Goal: Communication & Community: Answer question/provide support

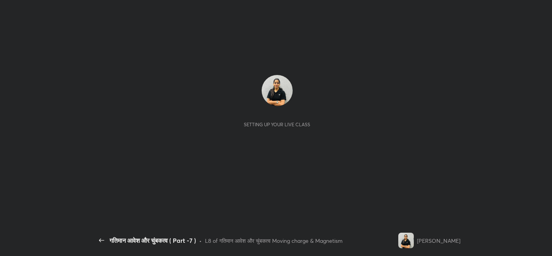
scroll to position [3, 0]
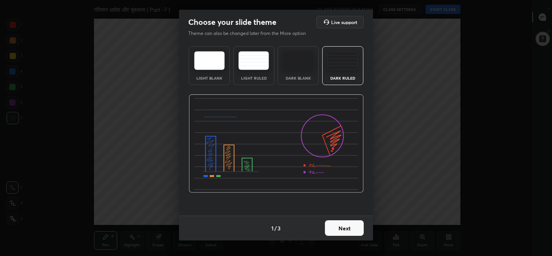
click at [344, 224] on button "Next" at bounding box center [344, 228] width 39 height 16
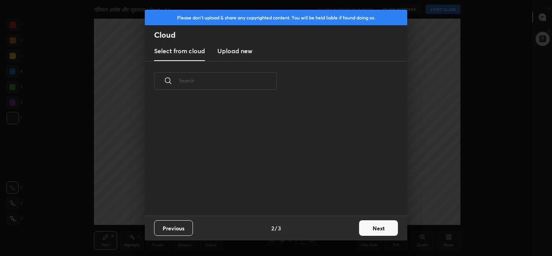
scroll to position [115, 249]
click at [244, 52] on h3 "Upload new" at bounding box center [234, 50] width 35 height 9
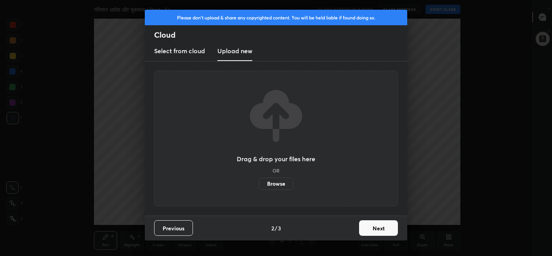
click at [284, 183] on label "Browse" at bounding box center [276, 183] width 35 height 12
click at [259, 183] on input "Browse" at bounding box center [259, 183] width 0 height 12
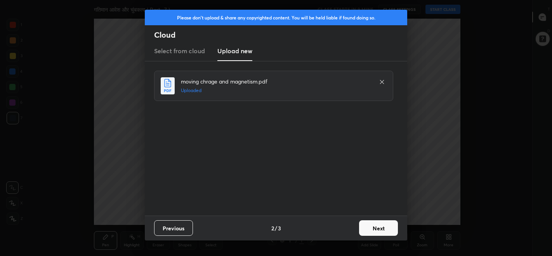
click at [383, 228] on button "Next" at bounding box center [378, 228] width 39 height 16
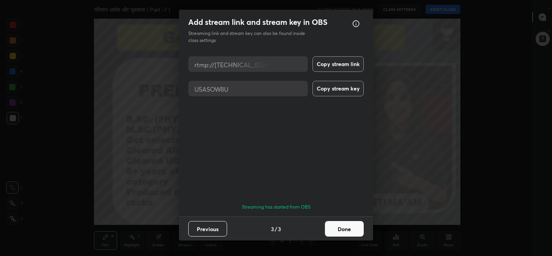
click at [351, 226] on button "Done" at bounding box center [344, 229] width 39 height 16
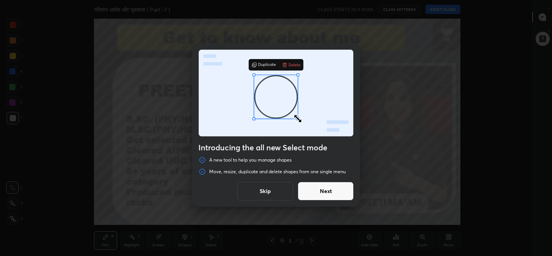
click at [326, 191] on button "Next" at bounding box center [326, 191] width 56 height 19
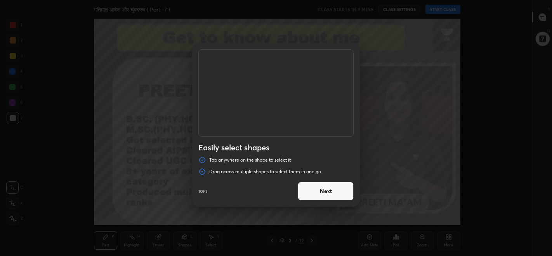
click at [324, 188] on button "Next" at bounding box center [326, 191] width 56 height 19
click at [326, 192] on button "Next" at bounding box center [326, 191] width 56 height 19
click at [328, 193] on button "Done" at bounding box center [326, 191] width 56 height 19
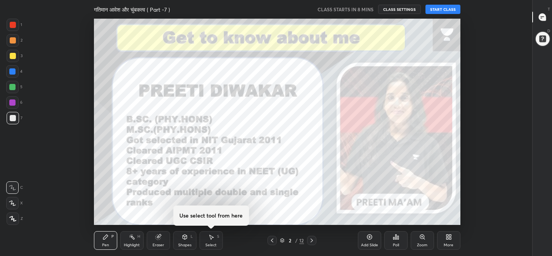
click at [216, 239] on div "Select S" at bounding box center [211, 240] width 23 height 19
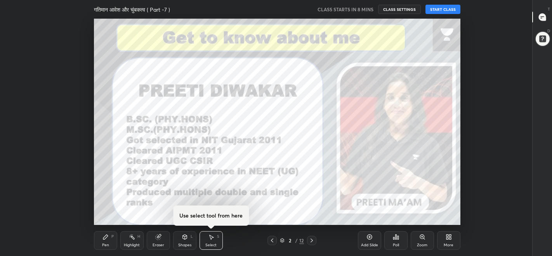
click at [213, 240] on icon at bounding box center [211, 237] width 6 height 6
click at [214, 238] on icon at bounding box center [211, 237] width 6 height 6
click at [210, 237] on icon at bounding box center [211, 237] width 4 height 5
click at [211, 236] on icon at bounding box center [211, 237] width 4 height 5
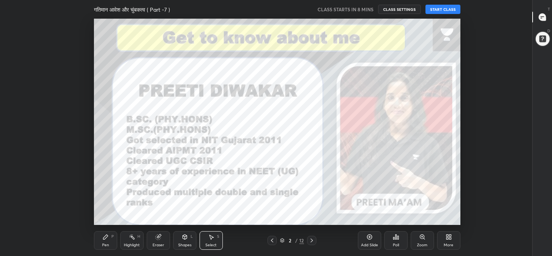
click at [209, 238] on icon at bounding box center [211, 237] width 6 height 6
click at [187, 239] on icon at bounding box center [185, 237] width 6 height 6
click at [209, 243] on div "Select" at bounding box center [210, 245] width 11 height 4
click at [211, 241] on div "Select S" at bounding box center [211, 240] width 23 height 19
click at [210, 243] on div "Select" at bounding box center [210, 245] width 11 height 4
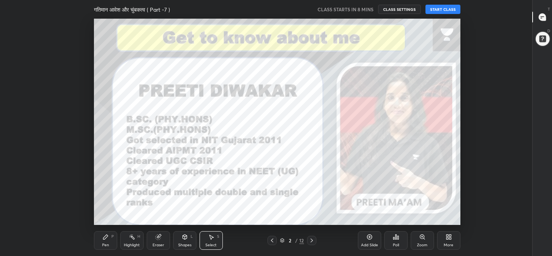
click at [209, 237] on icon at bounding box center [211, 237] width 6 height 6
click at [211, 235] on icon at bounding box center [211, 237] width 6 height 6
click at [543, 15] on icon at bounding box center [542, 17] width 7 height 7
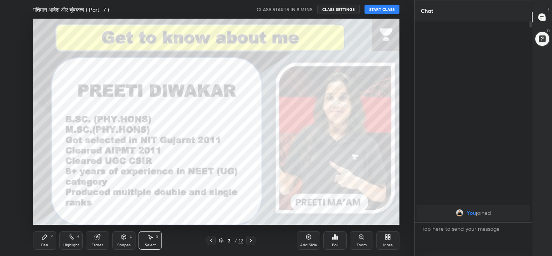
scroll to position [0, 0]
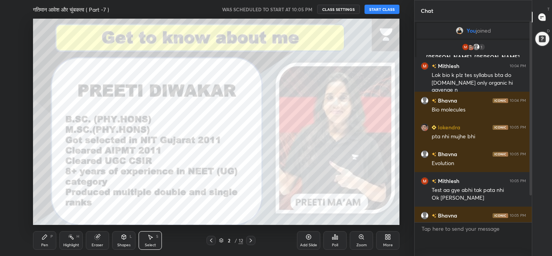
click at [391, 10] on button "START CLASS" at bounding box center [382, 9] width 35 height 9
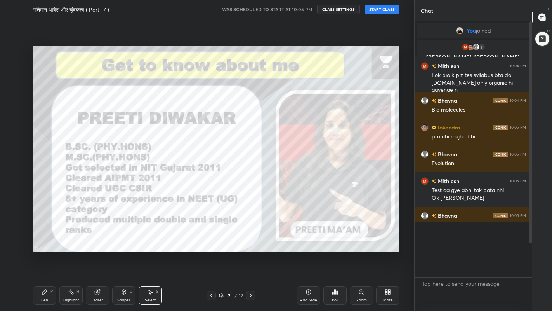
scroll to position [287, 115]
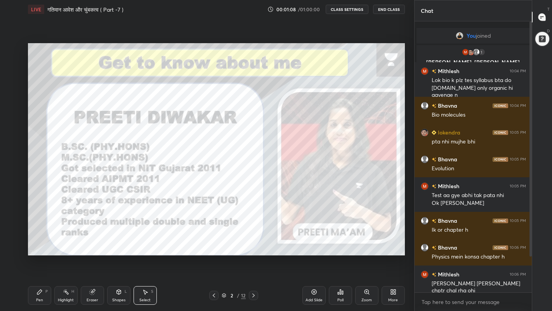
click at [541, 23] on div at bounding box center [543, 17] width 16 height 14
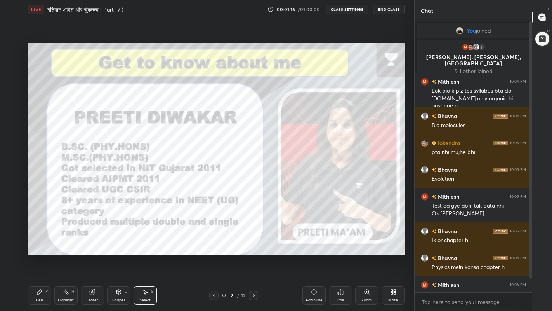
click at [540, 22] on div at bounding box center [543, 17] width 16 height 14
click at [476, 52] on div "1 [PERSON_NAME], [PERSON_NAME], [PERSON_NAME] & 1 other joined" at bounding box center [474, 58] width 114 height 37
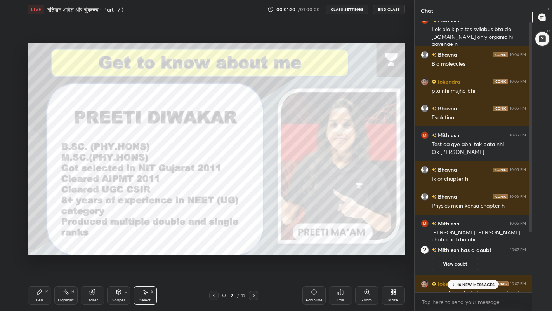
scroll to position [78, 0]
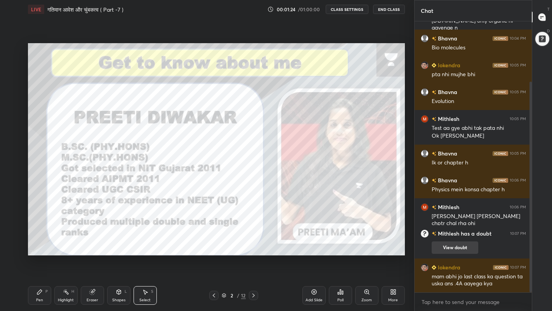
click at [461, 250] on button "View doubt" at bounding box center [455, 247] width 47 height 12
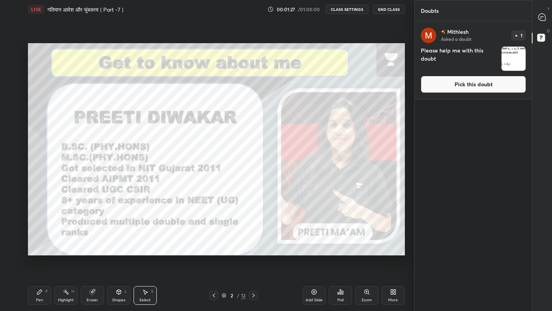
click at [516, 59] on img "grid" at bounding box center [514, 59] width 24 height 24
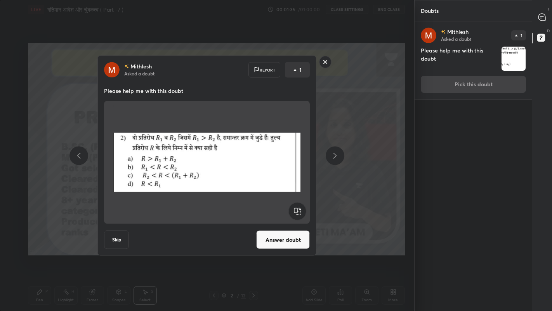
click at [330, 60] on rect at bounding box center [325, 62] width 12 height 12
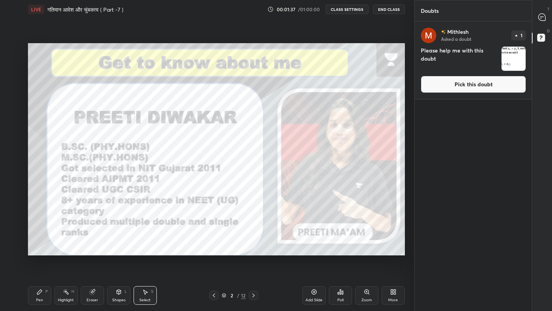
click at [542, 17] on icon at bounding box center [541, 17] width 7 height 7
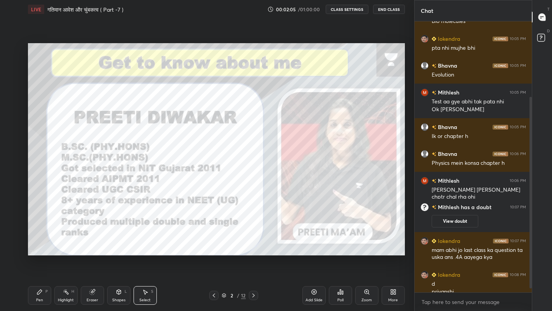
scroll to position [112, 0]
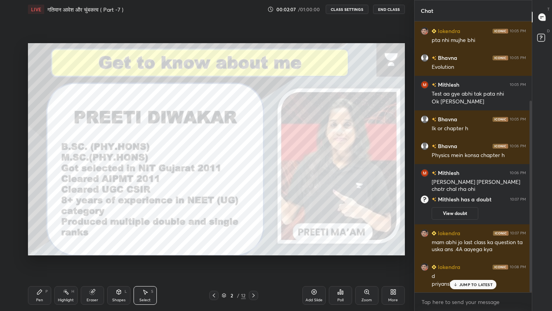
click at [460, 255] on p "JUMP TO LATEST" at bounding box center [475, 284] width 33 height 5
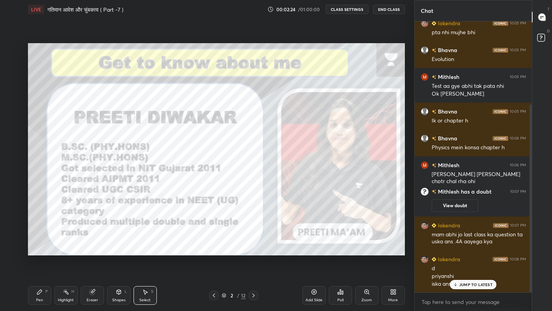
click at [473, 255] on p "JUMP TO LATEST" at bounding box center [475, 284] width 33 height 5
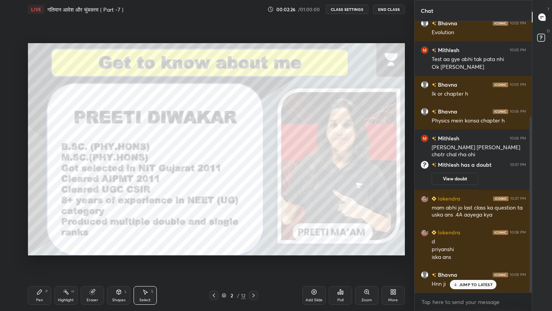
click at [468, 255] on div "You joined 1 Mithlesh, [PERSON_NAME], [PERSON_NAME] & 1 other joined [PERSON_NA…" at bounding box center [474, 156] width 118 height 271
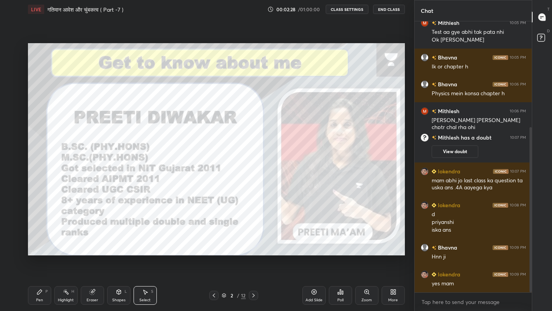
click at [397, 255] on div "More" at bounding box center [393, 295] width 23 height 19
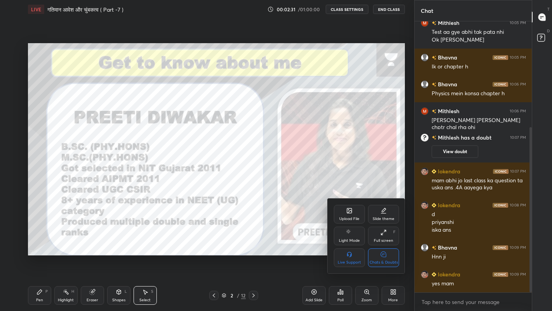
click at [385, 255] on icon at bounding box center [383, 253] width 5 height 5
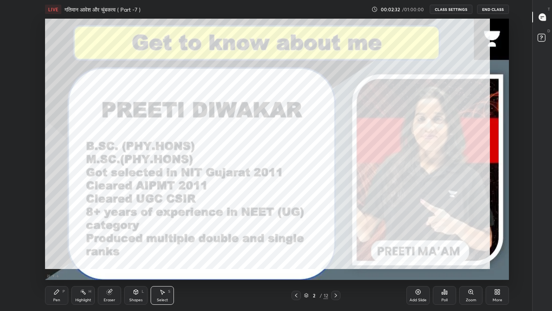
scroll to position [0, 0]
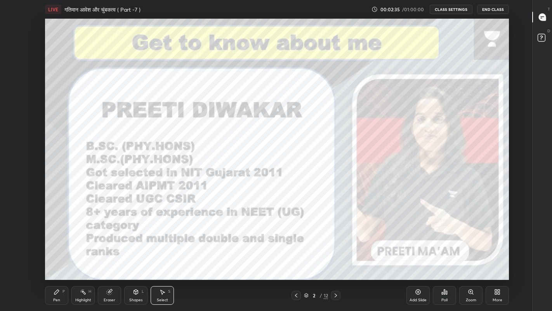
click at [418, 255] on icon at bounding box center [418, 291] width 6 height 6
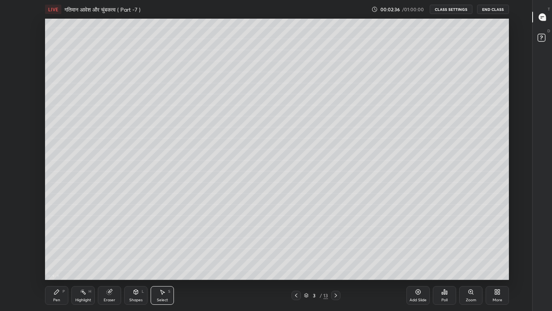
click at [493, 9] on button "End Class" at bounding box center [493, 9] width 32 height 9
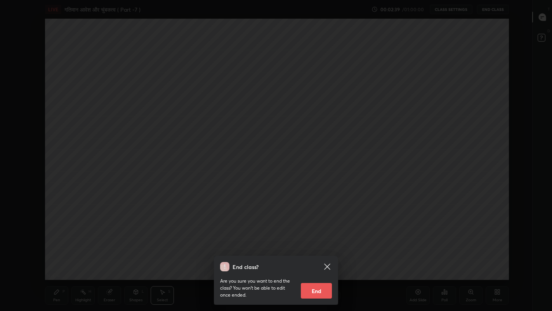
click at [330, 255] on icon at bounding box center [327, 266] width 9 height 9
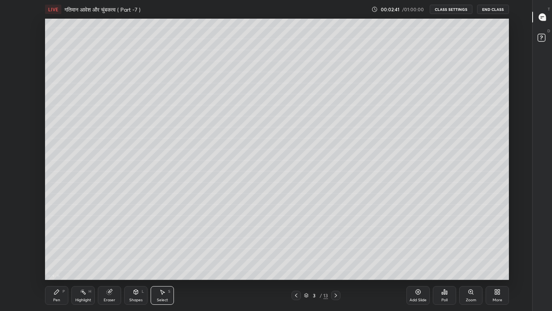
click at [539, 14] on icon at bounding box center [542, 17] width 8 height 8
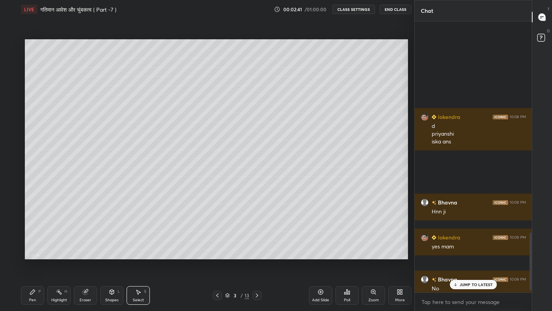
scroll to position [261, 383]
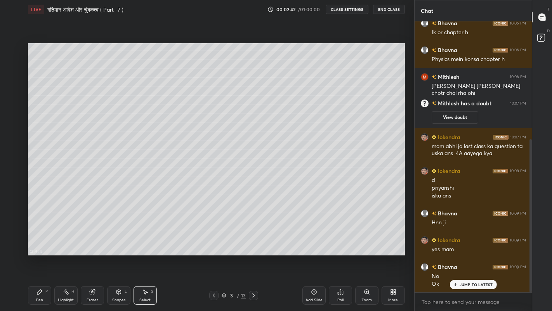
click at [457, 255] on icon at bounding box center [455, 284] width 5 height 5
click at [388, 255] on div "More" at bounding box center [393, 295] width 23 height 19
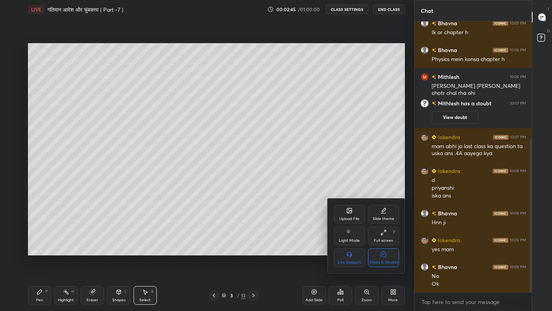
click at [389, 255] on div "Chats & Doubts" at bounding box center [383, 257] width 31 height 19
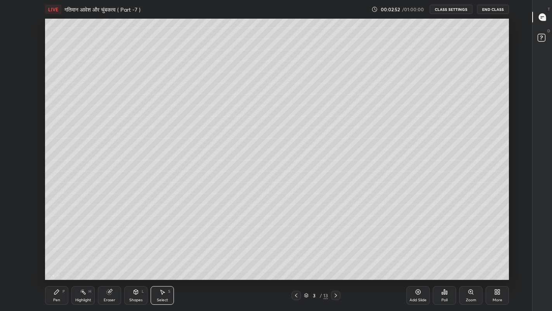
click at [56, 255] on div "Pen" at bounding box center [56, 300] width 7 height 4
click at [13, 58] on div at bounding box center [13, 56] width 6 height 6
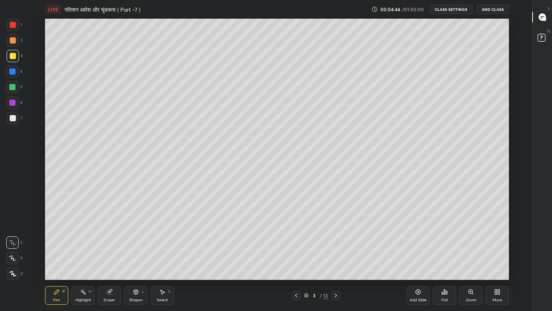
click at [111, 255] on div "Eraser" at bounding box center [110, 300] width 12 height 4
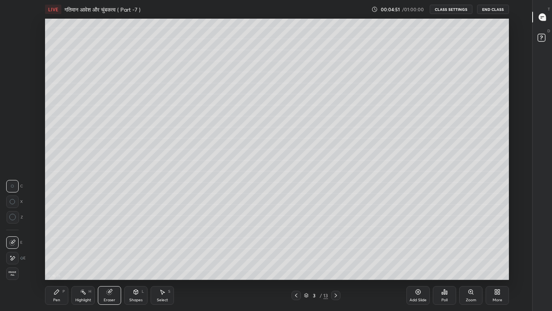
click at [500, 255] on div "More" at bounding box center [497, 295] width 23 height 19
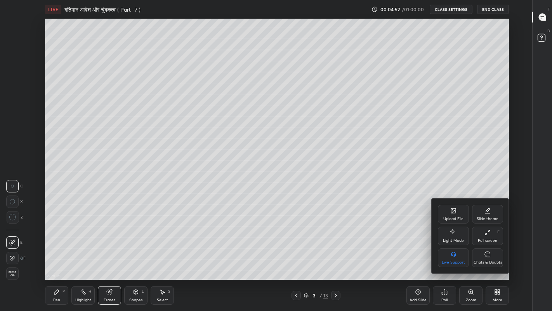
click at [489, 255] on div "Chats & Doubts" at bounding box center [488, 262] width 28 height 4
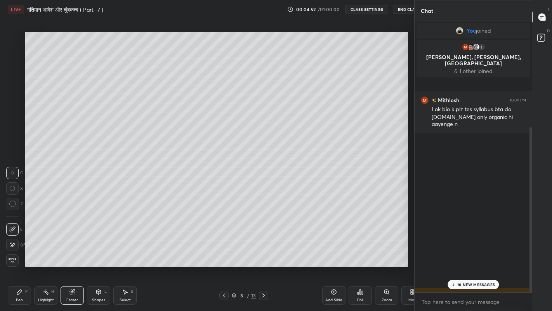
scroll to position [38557, 38435]
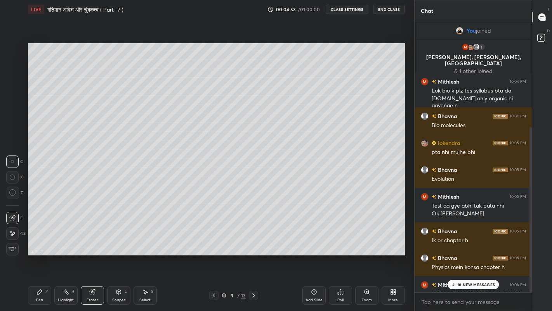
click at [455, 255] on icon at bounding box center [453, 284] width 5 height 5
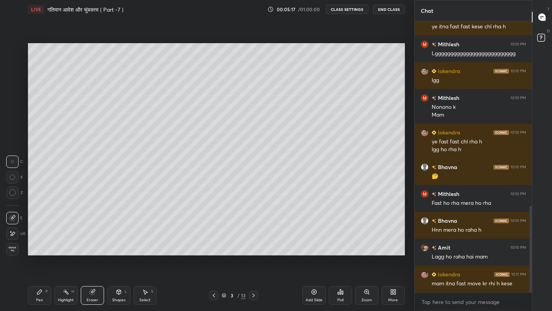
click at [394, 255] on div "More" at bounding box center [393, 295] width 23 height 19
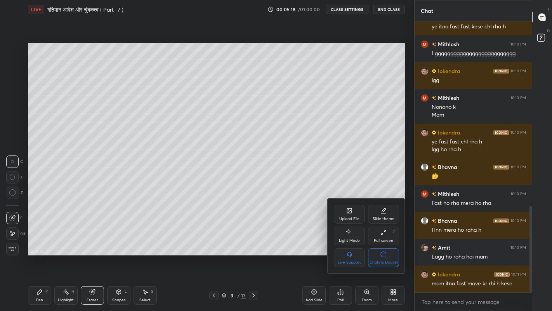
click at [385, 252] on icon at bounding box center [383, 253] width 5 height 5
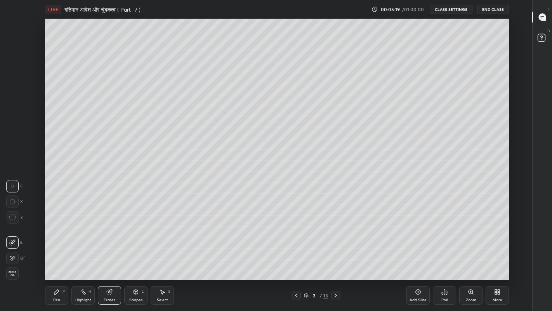
scroll to position [38557, 38313]
click at [496, 255] on icon at bounding box center [496, 293] width 2 height 2
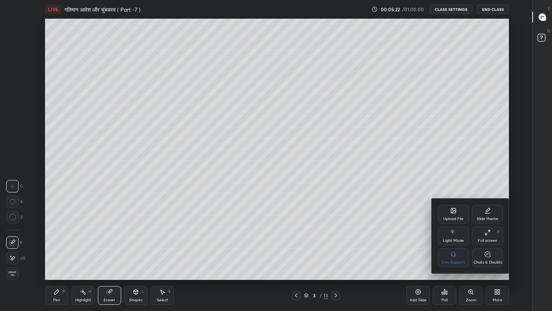
click at [488, 255] on div "Chats & Doubts" at bounding box center [488, 262] width 28 height 4
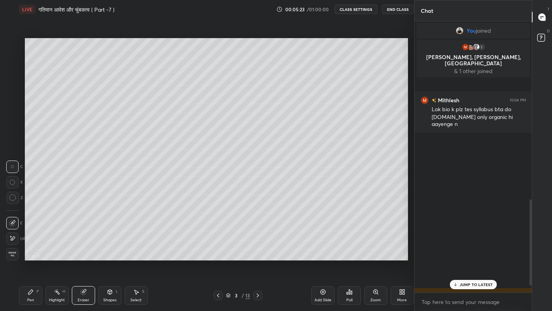
scroll to position [38557, 38435]
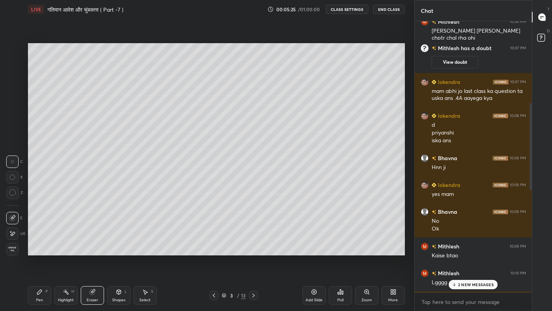
click at [465, 255] on div "2 NEW MESSAGES" at bounding box center [473, 283] width 49 height 9
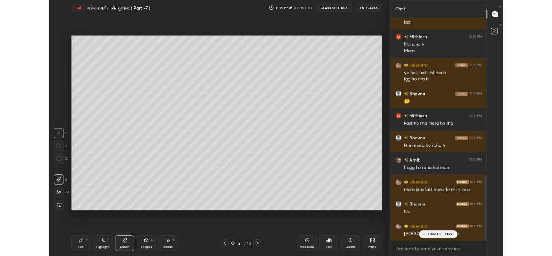
scroll to position [659, 0]
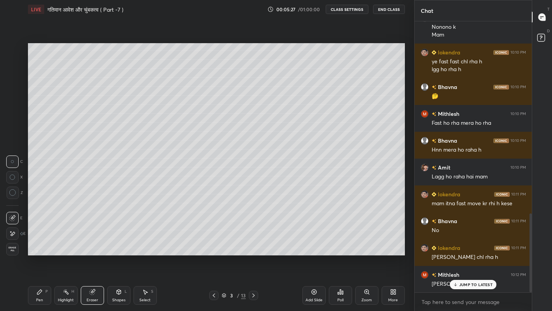
click at [470, 255] on p "JUMP TO LATEST" at bounding box center [475, 284] width 33 height 5
click at [395, 255] on div "More" at bounding box center [393, 295] width 23 height 19
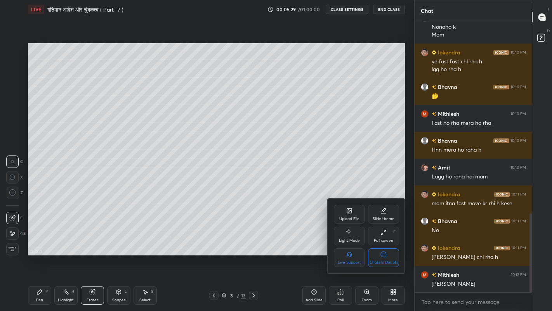
click at [381, 237] on div "Full screen F" at bounding box center [383, 235] width 31 height 19
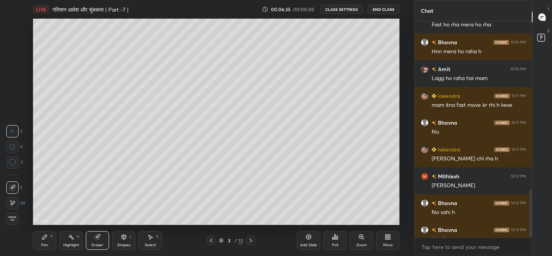
scroll to position [767, 0]
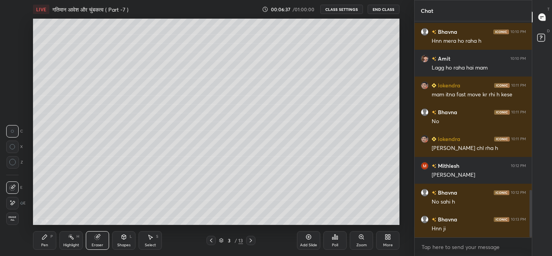
click at [387, 238] on icon at bounding box center [386, 238] width 2 height 2
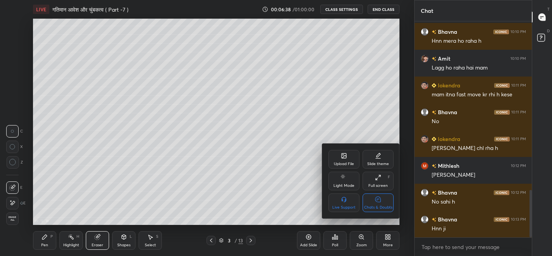
click at [381, 202] on div "Chats & Doubts" at bounding box center [378, 202] width 31 height 19
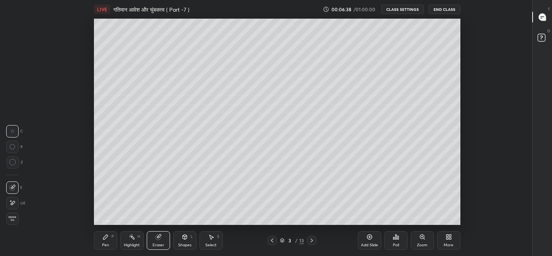
scroll to position [2, 0]
click at [183, 236] on icon at bounding box center [184, 236] width 4 height 5
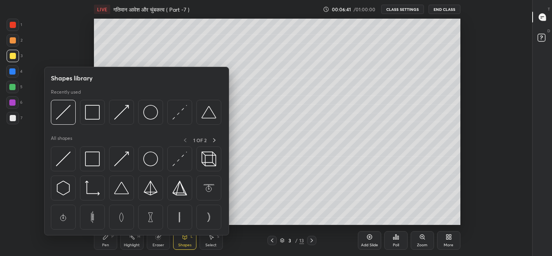
click at [149, 113] on img at bounding box center [150, 112] width 15 height 15
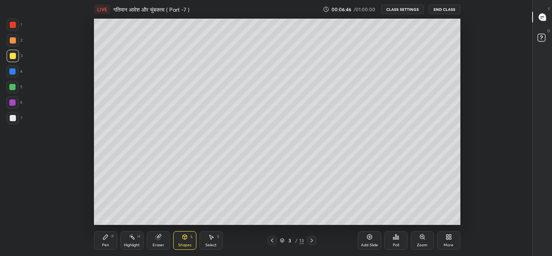
click at [108, 242] on div "Pen P" at bounding box center [105, 240] width 23 height 19
click at [448, 241] on div "More" at bounding box center [448, 240] width 23 height 19
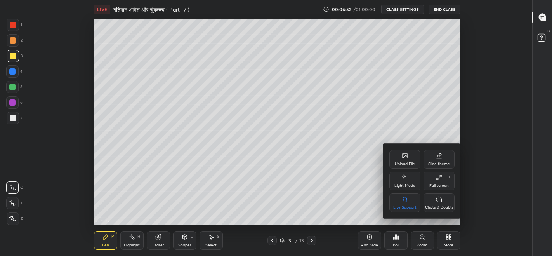
click at [436, 179] on div "Full screen F" at bounding box center [439, 181] width 31 height 19
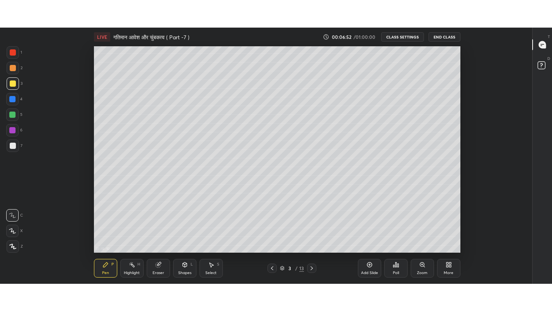
scroll to position [261, 504]
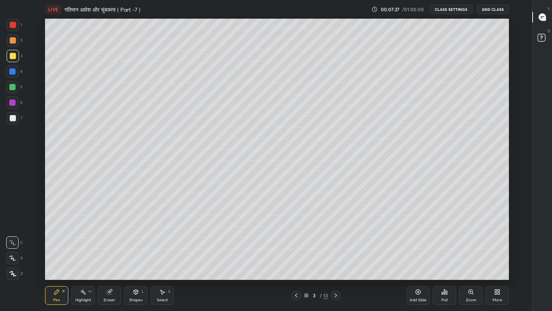
click at [111, 255] on icon at bounding box center [109, 291] width 5 height 5
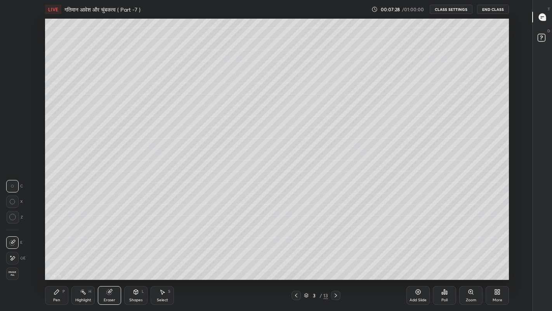
click at [135, 255] on icon at bounding box center [136, 291] width 4 height 5
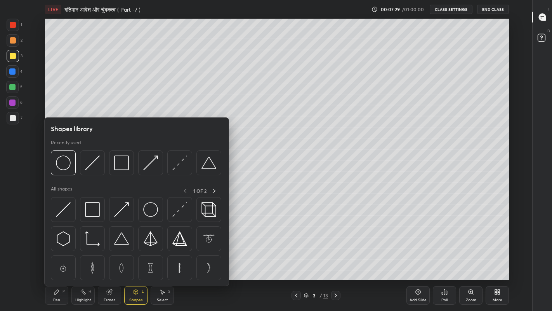
click at [179, 163] on img at bounding box center [179, 162] width 15 height 15
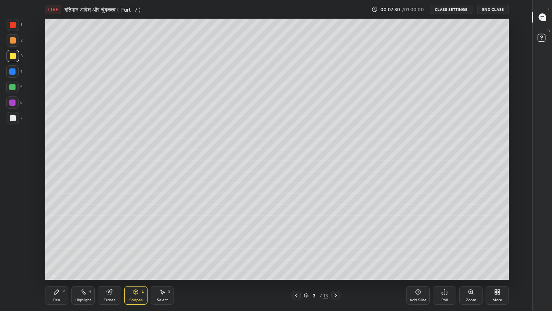
click at [12, 117] on div at bounding box center [13, 118] width 6 height 6
click at [54, 255] on div "Pen" at bounding box center [56, 300] width 7 height 4
click at [132, 255] on div "Shapes" at bounding box center [135, 300] width 13 height 4
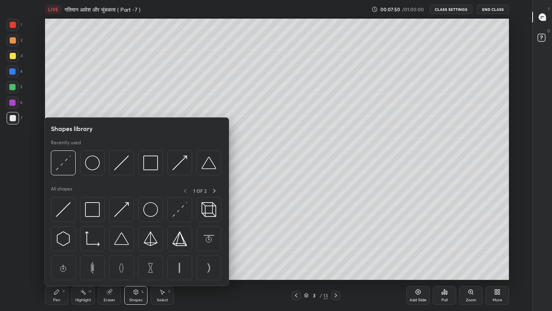
click at [65, 168] on img at bounding box center [63, 162] width 15 height 15
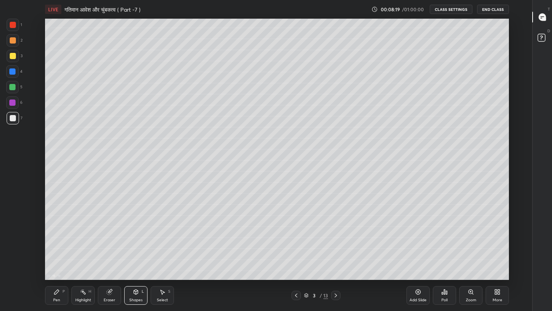
click at [11, 55] on div at bounding box center [13, 56] width 6 height 6
click at [59, 255] on div "Pen" at bounding box center [56, 300] width 7 height 4
click at [543, 19] on icon at bounding box center [542, 17] width 7 height 7
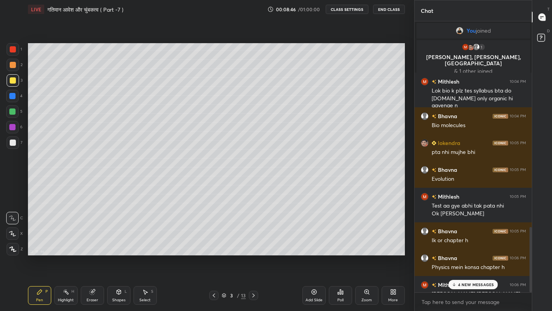
scroll to position [38557, 38435]
click at [466, 255] on p "4 NEW MESSAGES" at bounding box center [476, 284] width 36 height 5
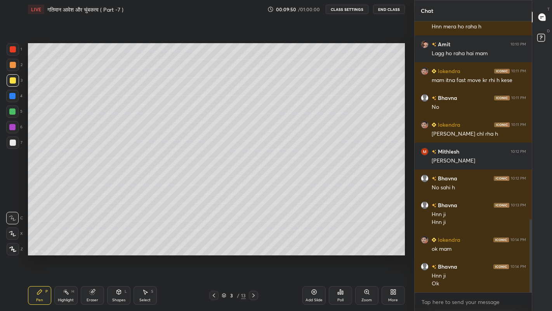
click at [13, 141] on div at bounding box center [13, 142] width 6 height 6
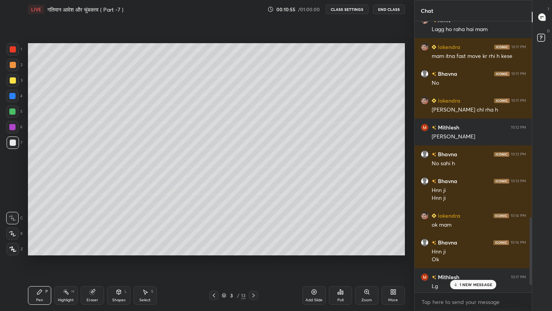
scroll to position [821, 0]
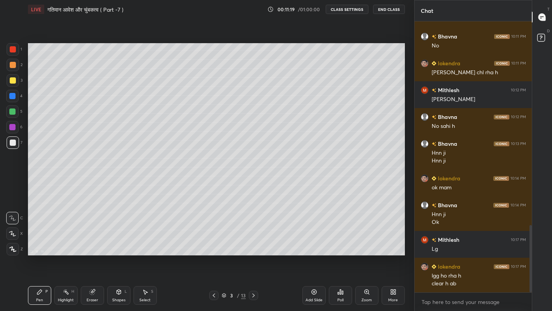
click at [316, 255] on icon at bounding box center [314, 291] width 6 height 6
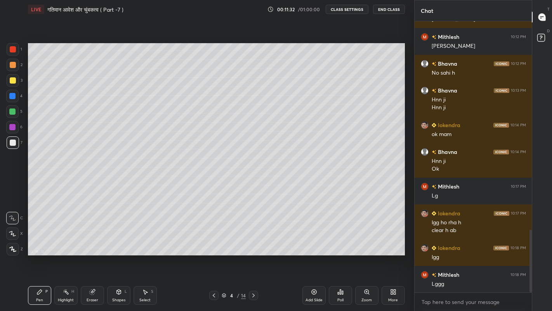
scroll to position [901, 0]
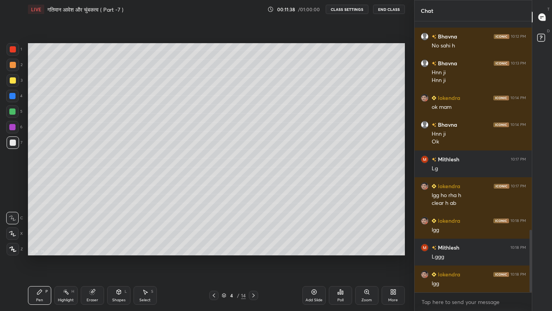
click at [94, 255] on icon at bounding box center [92, 291] width 5 height 5
click at [37, 255] on div "Pen P" at bounding box center [39, 295] width 23 height 19
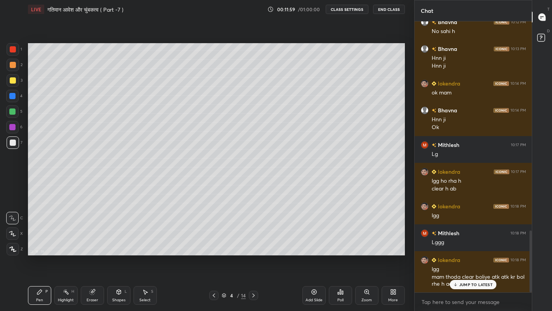
scroll to position [942, 0]
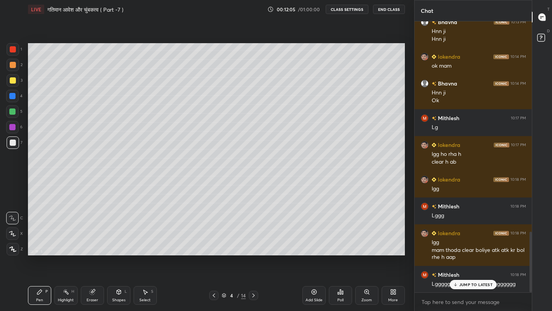
click at [461, 255] on p "JUMP TO LATEST" at bounding box center [475, 284] width 33 height 5
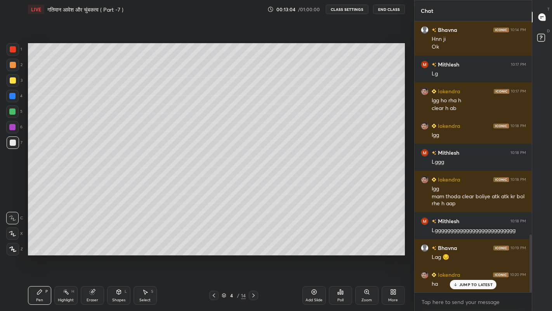
scroll to position [1029, 0]
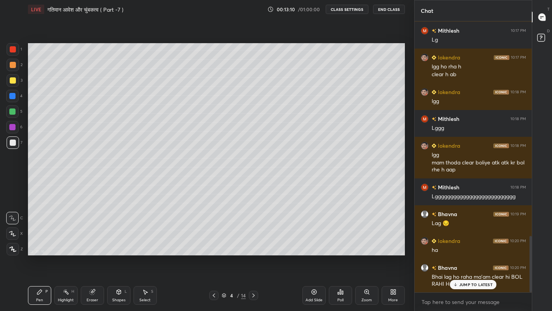
click at [458, 255] on icon at bounding box center [455, 284] width 5 height 5
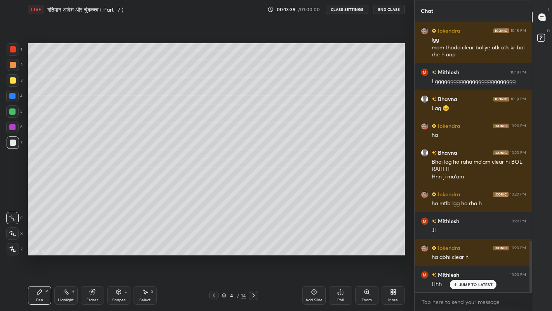
scroll to position [1171, 0]
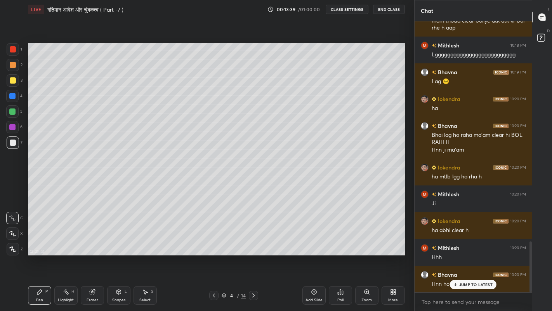
click at [465, 255] on p "JUMP TO LATEST" at bounding box center [475, 284] width 33 height 5
click at [213, 255] on icon at bounding box center [214, 295] width 6 height 6
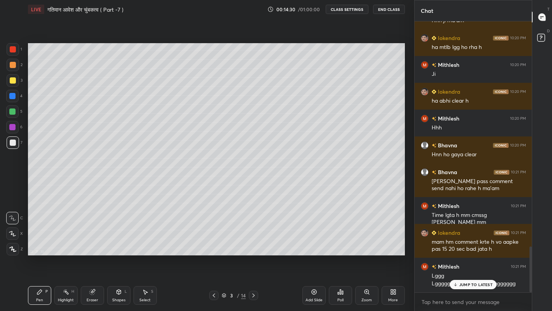
scroll to position [1327, 0]
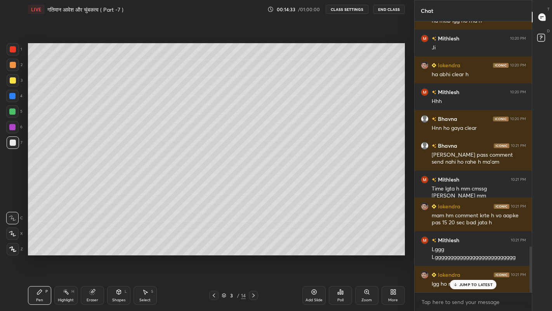
click at [467, 255] on p "JUMP TO LATEST" at bounding box center [475, 284] width 33 height 5
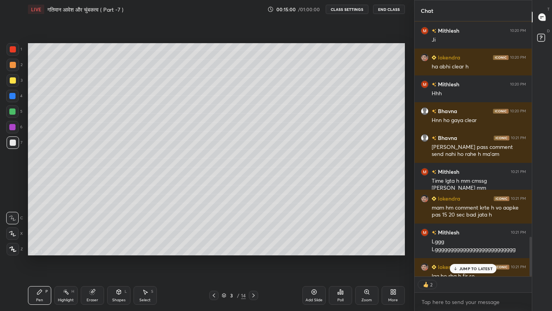
scroll to position [1377, 0]
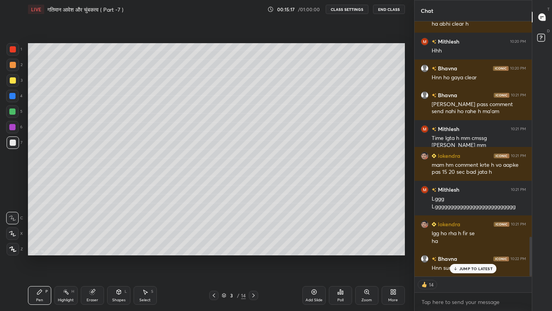
click at [468, 255] on p "JUMP TO LATEST" at bounding box center [475, 268] width 33 height 5
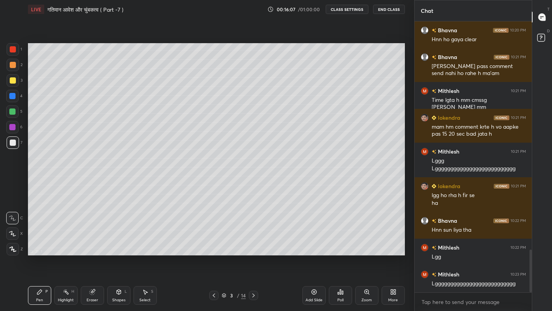
scroll to position [1464, 0]
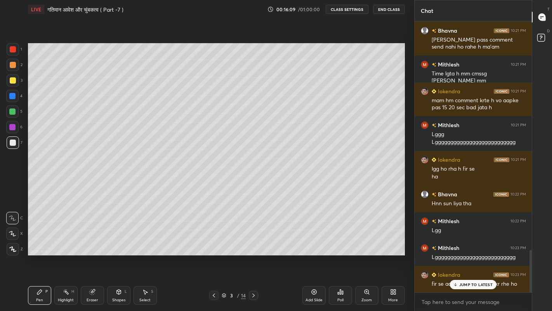
click at [461, 255] on p "JUMP TO LATEST" at bounding box center [475, 284] width 33 height 5
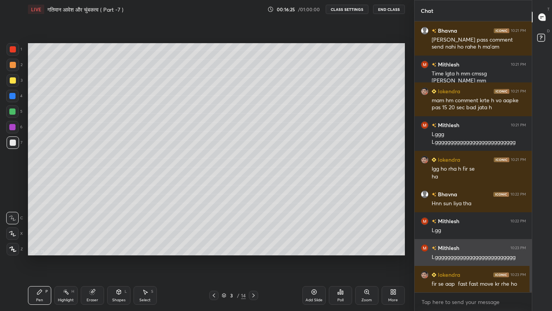
click at [418, 240] on div "[PERSON_NAME] 10:23 PM Lgggggggggggggggggggggggggg" at bounding box center [474, 252] width 118 height 27
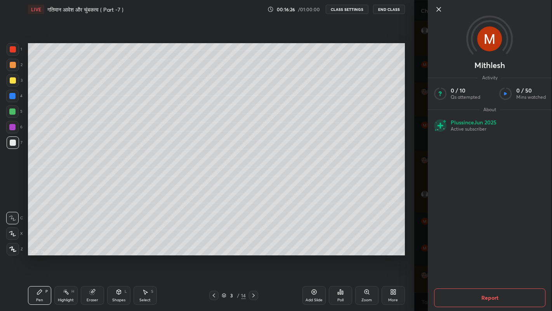
click at [416, 254] on div "[PERSON_NAME] Activity 0 / 10 Qs attempted 0 / 50 Mins watched About Plus since…" at bounding box center [483, 155] width 138 height 311
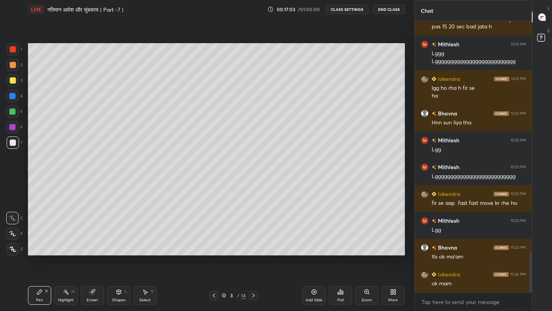
scroll to position [1571, 0]
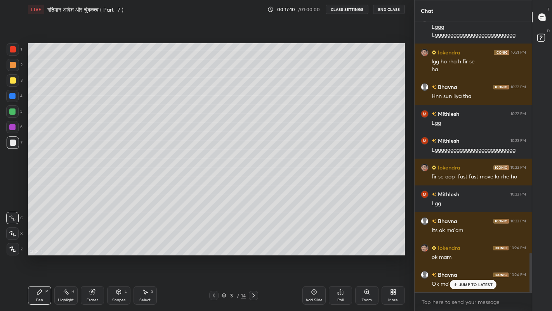
click at [463, 255] on p "JUMP TO LATEST" at bounding box center [475, 284] width 33 height 5
click at [391, 10] on button "End Class" at bounding box center [389, 9] width 32 height 9
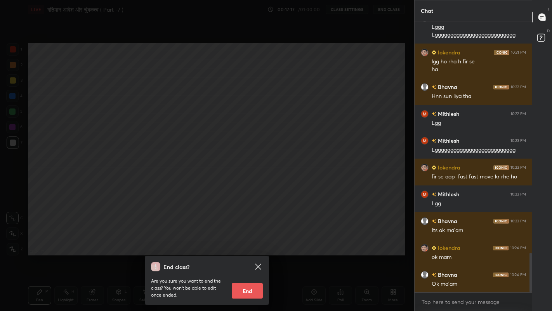
scroll to position [1598, 0]
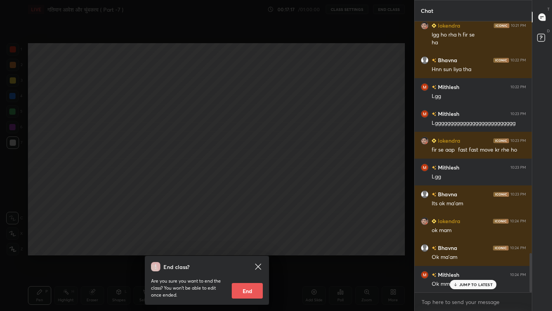
click at [251, 255] on button "End" at bounding box center [247, 291] width 31 height 16
type textarea "x"
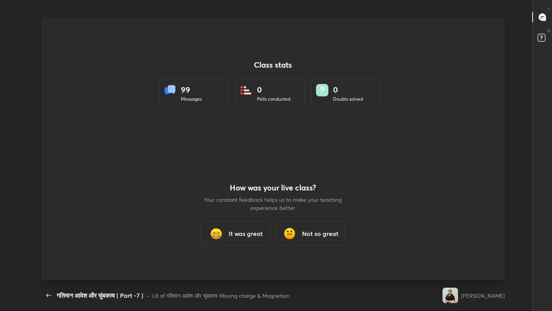
scroll to position [0, 0]
click at [542, 18] on icon at bounding box center [541, 18] width 1 height 0
click at [542, 19] on icon at bounding box center [542, 17] width 7 height 7
click at [43, 255] on span "button" at bounding box center [49, 294] width 12 height 9
